Goal: Transaction & Acquisition: Download file/media

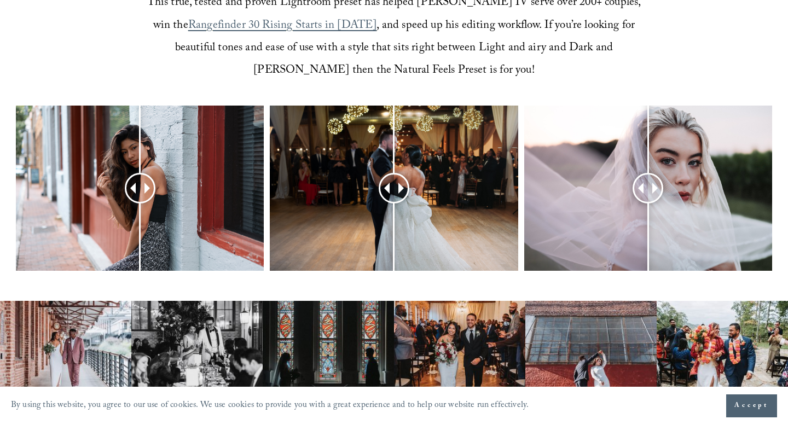
scroll to position [473, 0]
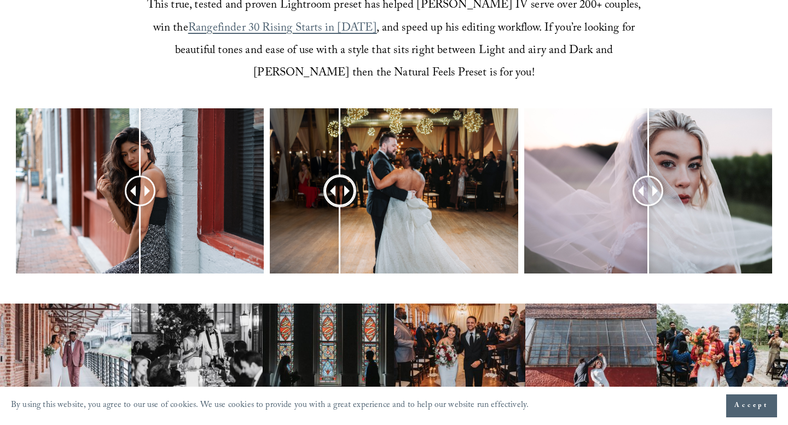
drag, startPoint x: 393, startPoint y: 190, endPoint x: 359, endPoint y: 200, distance: 35.9
click at [354, 200] on div at bounding box center [340, 191] width 28 height 28
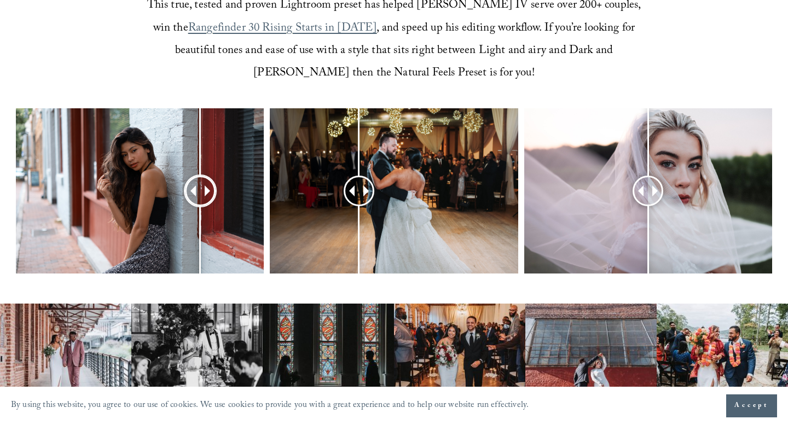
drag, startPoint x: 141, startPoint y: 192, endPoint x: 200, endPoint y: 193, distance: 59.1
click at [200, 193] on div at bounding box center [200, 191] width 29 height 29
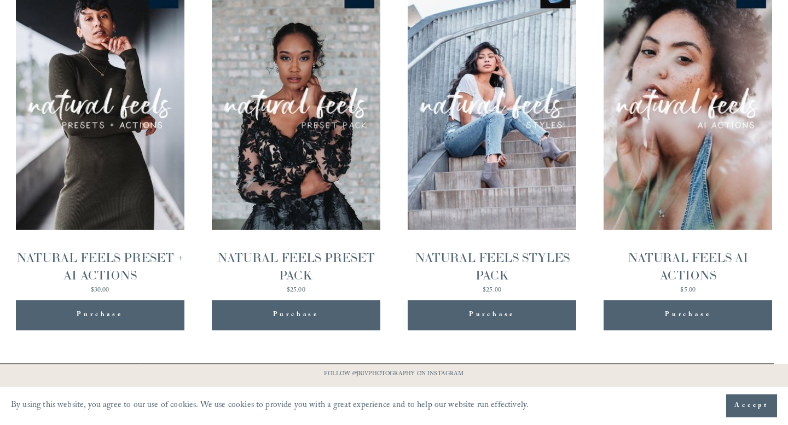
scroll to position [1156, 0]
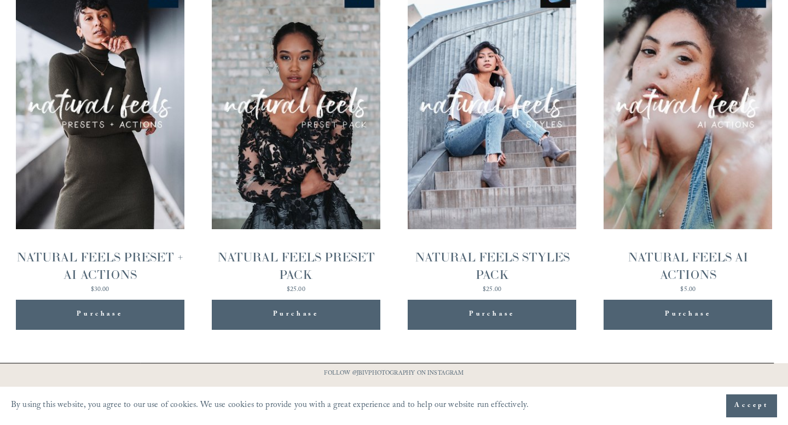
click at [96, 311] on span "Purchase" at bounding box center [100, 315] width 46 height 14
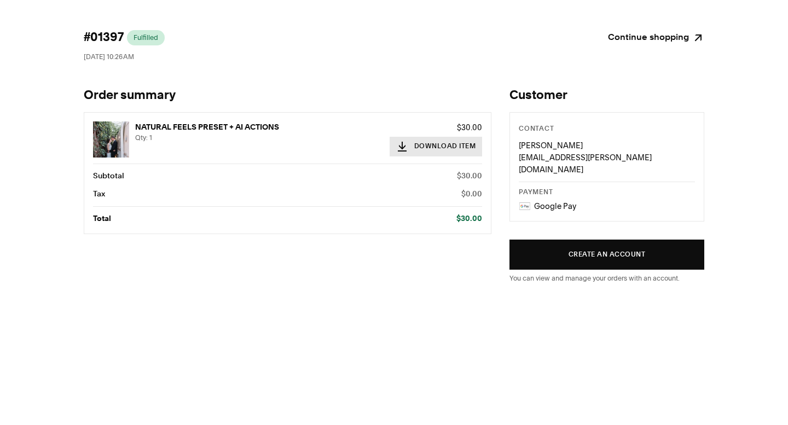
click at [427, 148] on button "Download Item" at bounding box center [436, 147] width 93 height 20
